Goal: Communication & Community: Ask a question

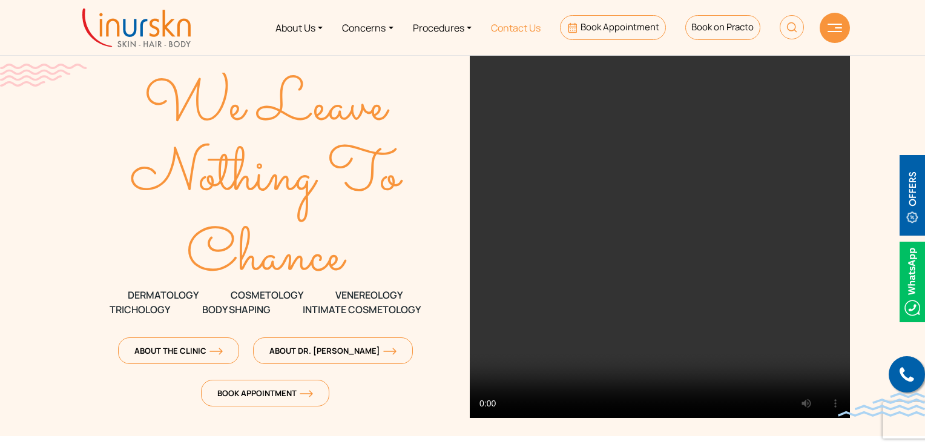
click at [526, 26] on link "Contact Us" at bounding box center [516, 27] width 69 height 45
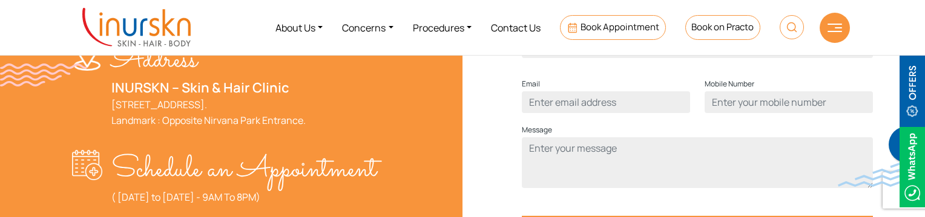
scroll to position [424, 0]
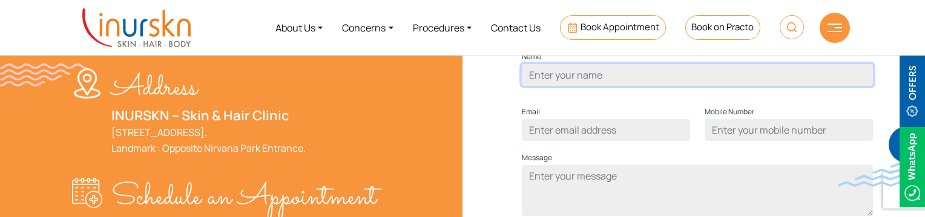
click at [596, 86] on input "Contact form" at bounding box center [697, 75] width 351 height 22
type input "ayub"
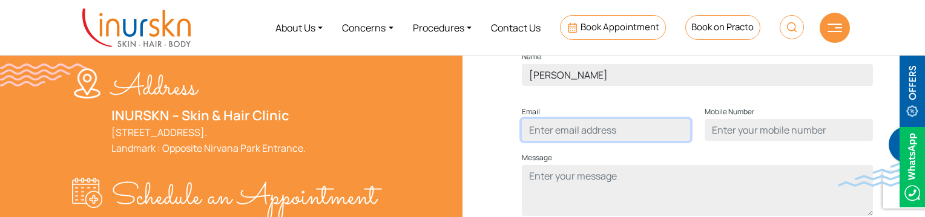
click at [601, 141] on input "Contact form" at bounding box center [606, 130] width 168 height 22
type input "ayub@gmail.com"
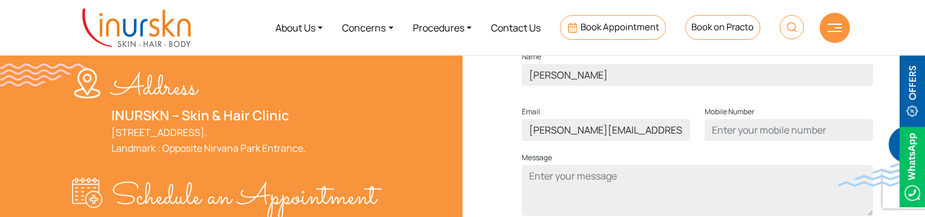
click at [754, 119] on label "Mobile Number" at bounding box center [730, 112] width 50 height 15
click at [755, 141] on input "Contact form" at bounding box center [789, 130] width 168 height 22
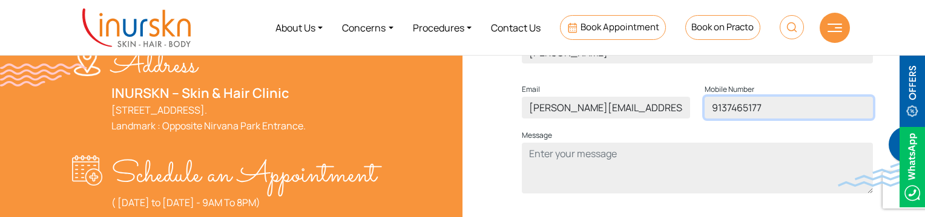
scroll to position [485, 0]
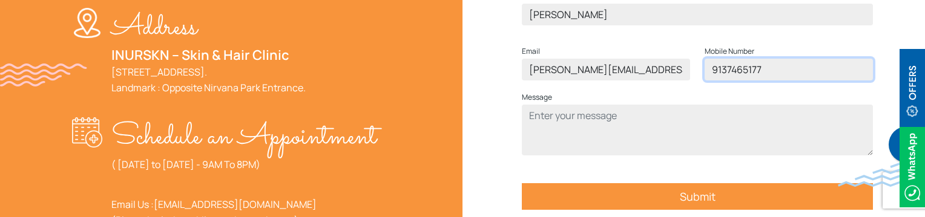
type input "9137465177"
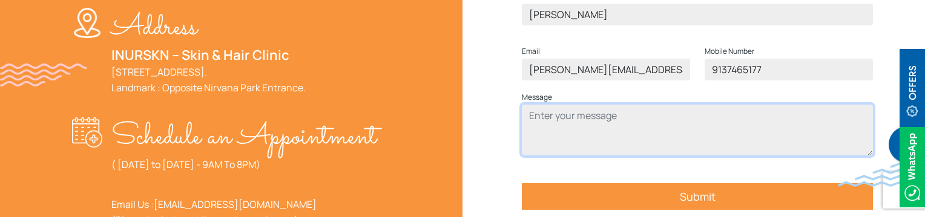
click at [617, 147] on textarea "Contact form" at bounding box center [697, 130] width 351 height 51
type textarea "test"
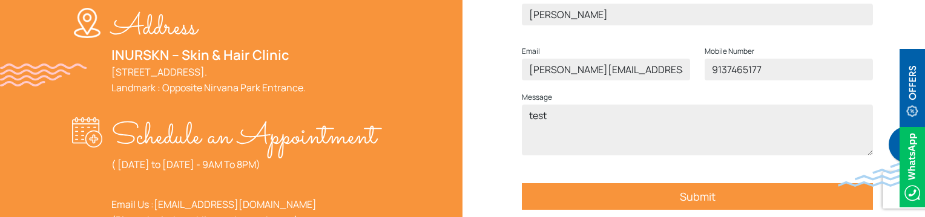
scroll to position [545, 0]
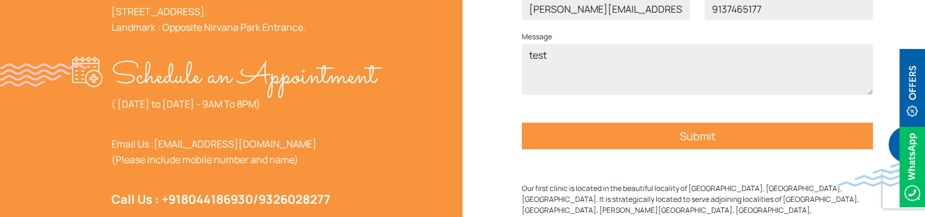
click at [694, 150] on input "Submit" at bounding box center [697, 136] width 351 height 27
